Goal: Information Seeking & Learning: Learn about a topic

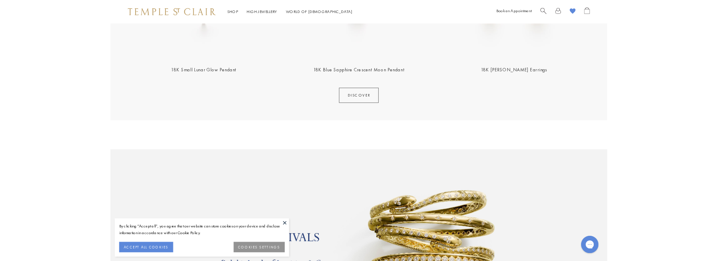
scroll to position [517, 0]
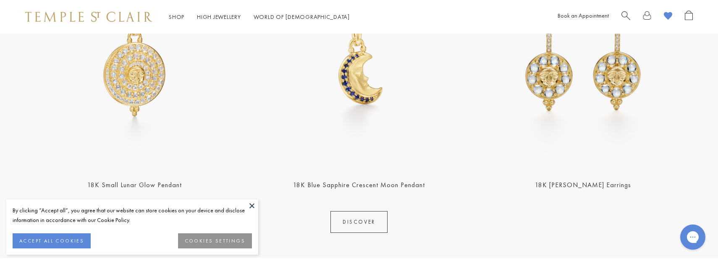
scroll to position [433, 0]
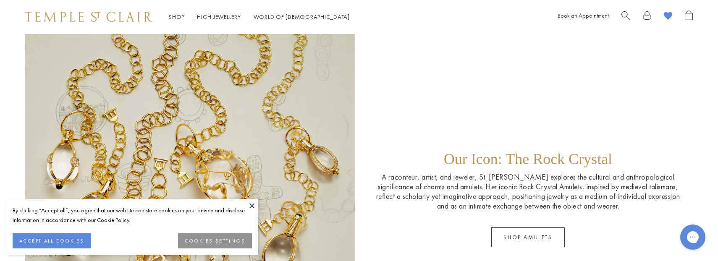
scroll to position [1371, 0]
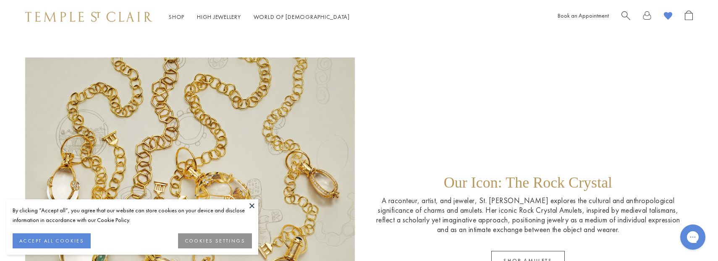
click at [252, 205] on button at bounding box center [252, 206] width 13 height 13
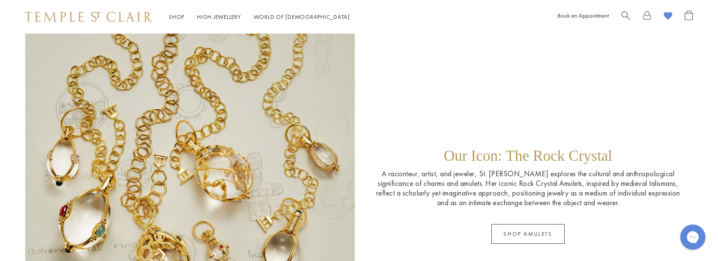
scroll to position [1402, 0]
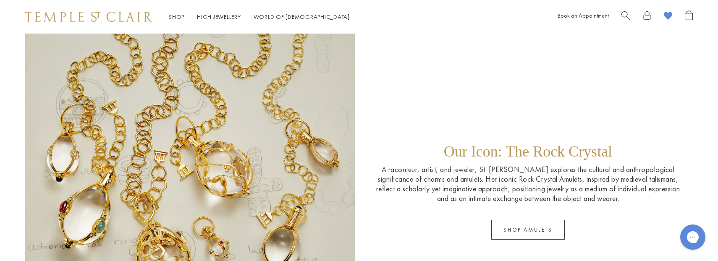
click at [467, 193] on p "A raconteur, artist, and jeweler, St. Clair explores the cultural and anthropol…" at bounding box center [528, 184] width 313 height 39
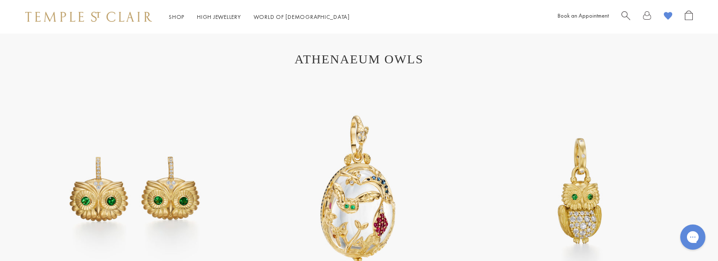
scroll to position [983, 0]
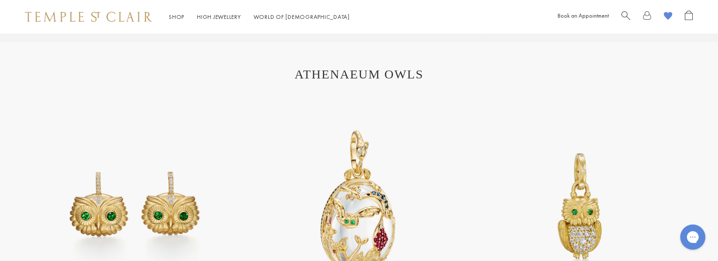
click at [347, 87] on section "ATHENAEUM OWLS 18K Athena Owl Earrings 18K Twilight Pendant 18K Diamond Gemmy O…" at bounding box center [359, 222] width 718 height 361
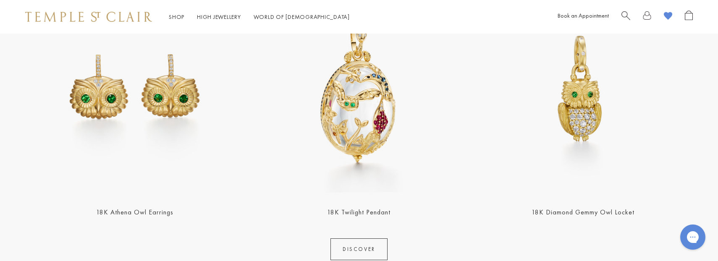
scroll to position [1115, 0]
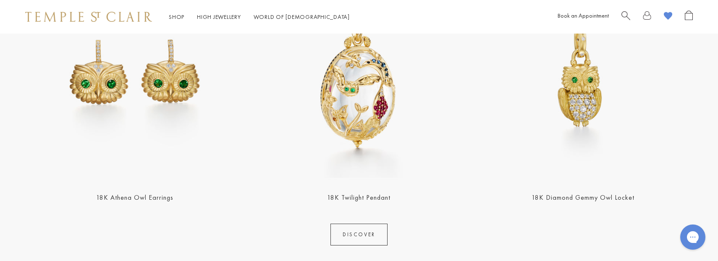
click at [370, 234] on link "DISCOVER" at bounding box center [359, 235] width 57 height 22
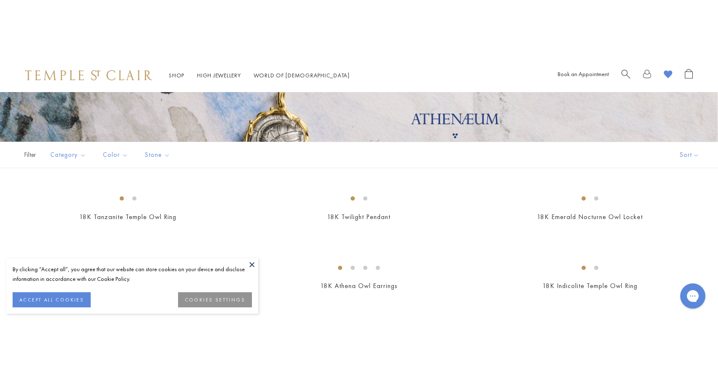
scroll to position [211, 0]
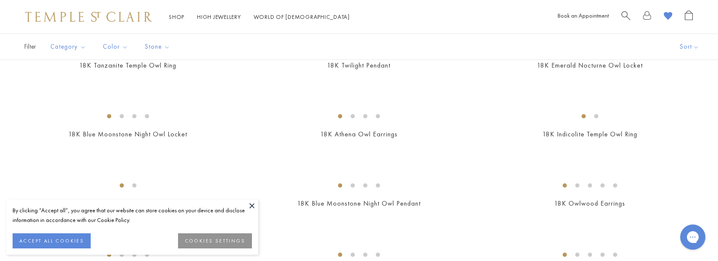
click at [254, 207] on button at bounding box center [252, 206] width 13 height 13
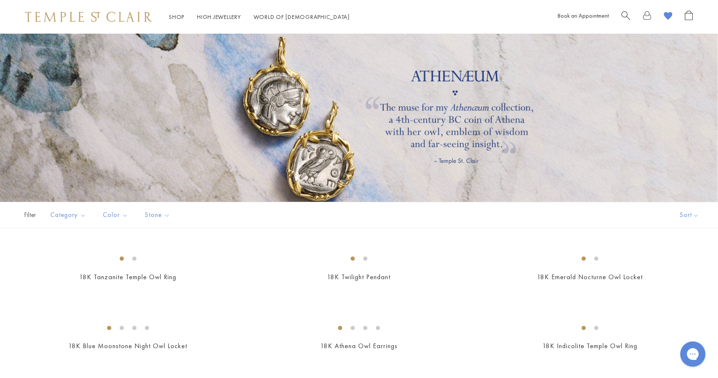
scroll to position [2, 0]
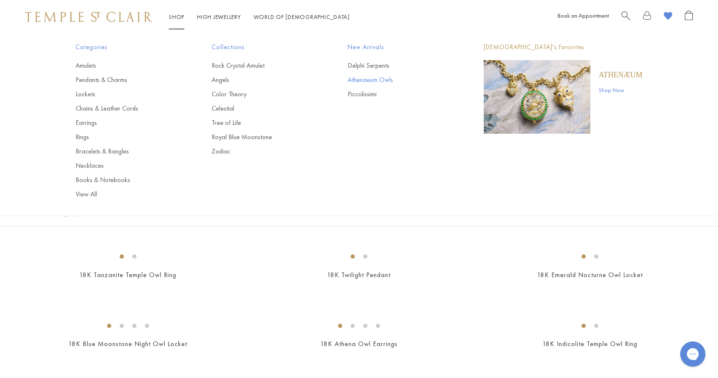
click at [382, 82] on link "Athenaeum Owls" at bounding box center [399, 79] width 102 height 9
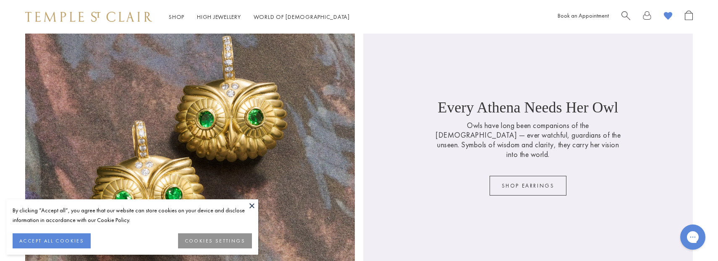
scroll to position [711, 0]
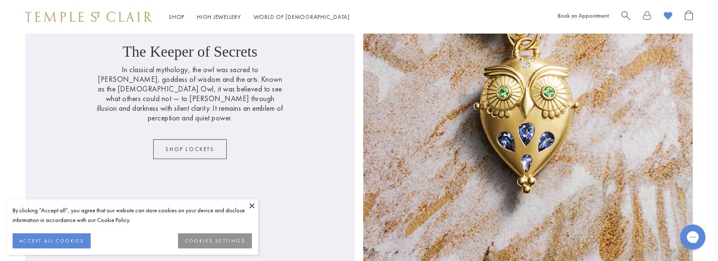
scroll to position [1779, 0]
